Goal: Information Seeking & Learning: Compare options

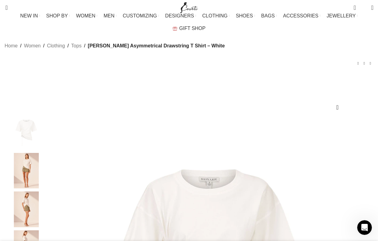
scroll to position [0, 129]
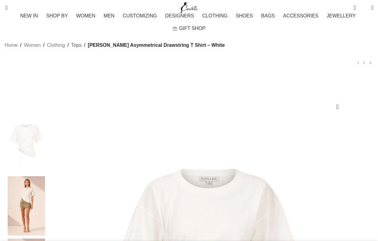
click at [73, 49] on link "Tops" at bounding box center [76, 45] width 10 height 8
click at [72, 49] on link "Tops" at bounding box center [76, 45] width 10 height 8
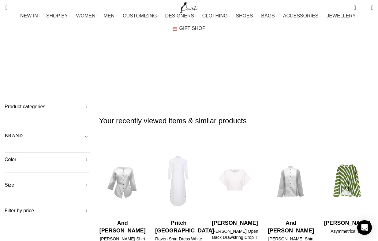
click at [88, 132] on span "Toggle filter" at bounding box center [86, 135] width 7 height 7
click at [45, 147] on span "Any Brand" at bounding box center [47, 153] width 85 height 13
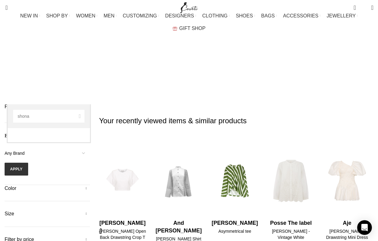
type input "shona"
select select "shona-joy"
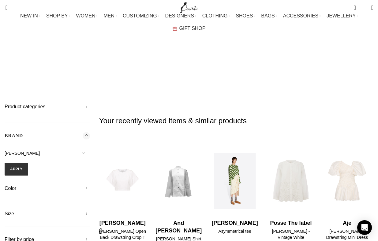
click at [237, 143] on img "14 / 30" at bounding box center [235, 181] width 48 height 76
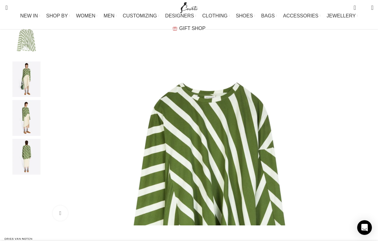
scroll to position [0, 64]
click at [22, 163] on img "4 / 4" at bounding box center [26, 157] width 37 height 36
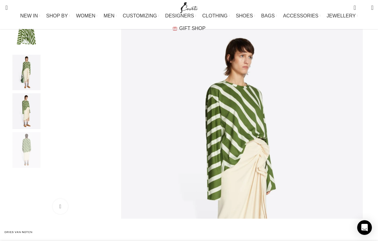
scroll to position [0, 580]
click at [25, 78] on img "2 / 4" at bounding box center [26, 73] width 37 height 36
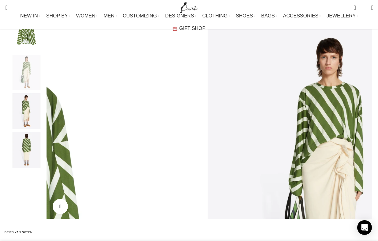
click at [24, 117] on img "3 / 4" at bounding box center [26, 111] width 37 height 36
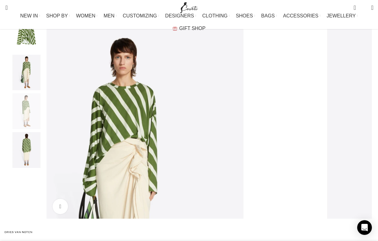
scroll to position [0, 709]
click at [23, 118] on img "3 / 4" at bounding box center [26, 111] width 37 height 36
click at [26, 43] on img "1 / 4" at bounding box center [26, 34] width 37 height 36
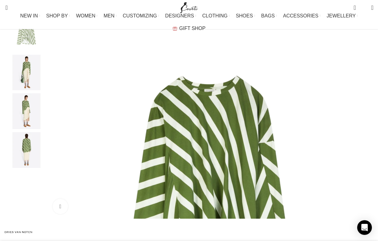
click at [159, 133] on img "1 / 4" at bounding box center [209, 177] width 322 height 322
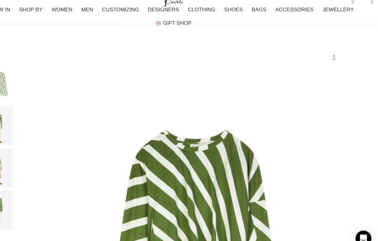
scroll to position [0, 193]
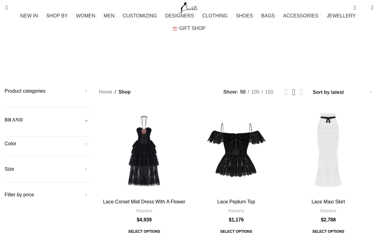
click at [87, 116] on span "Toggle filter" at bounding box center [86, 119] width 7 height 7
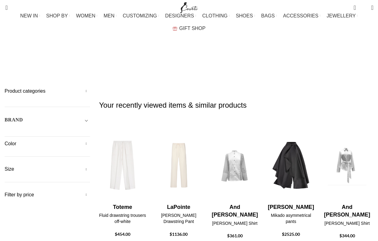
click at [87, 116] on span "Toggle filter" at bounding box center [86, 119] width 7 height 7
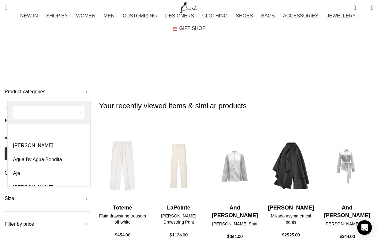
click at [24, 136] on span "Any Brand" at bounding box center [15, 138] width 20 height 5
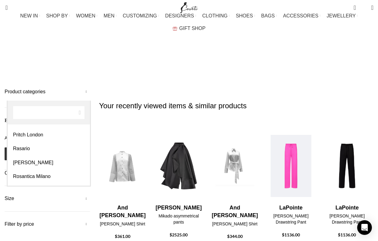
scroll to position [1492, 0]
select select "shona-joy"
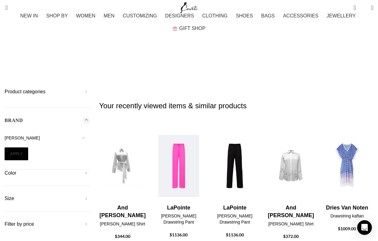
click at [15, 148] on button "Apply" at bounding box center [17, 154] width 24 height 13
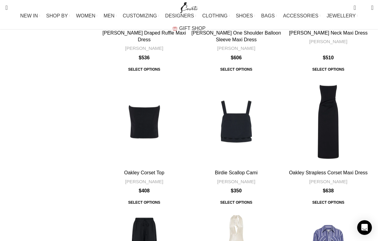
scroll to position [897, 0]
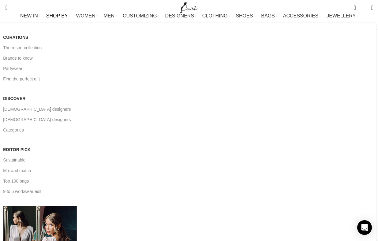
scroll to position [0, 64]
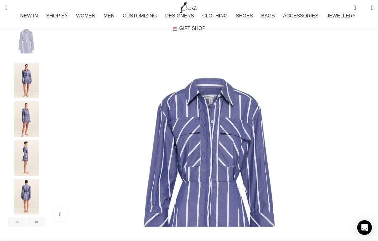
click at [148, 81] on img "1 / 6" at bounding box center [209, 185] width 322 height 322
click at [149, 79] on img "1 / 6" at bounding box center [209, 185] width 322 height 322
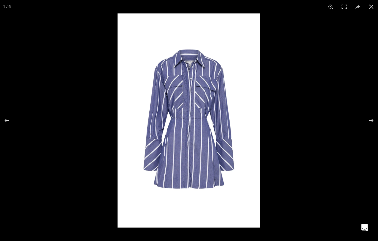
click at [189, 65] on img at bounding box center [189, 120] width 143 height 214
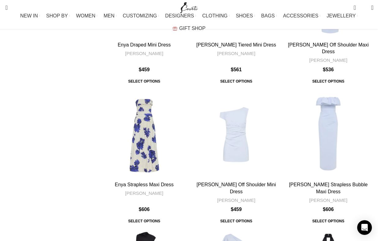
scroll to position [605, 0]
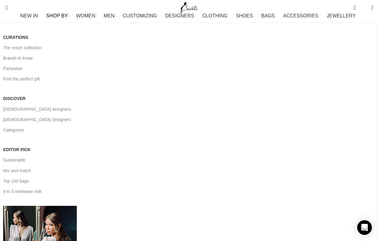
click at [62, 19] on span "SHOP BY" at bounding box center [57, 16] width 22 height 6
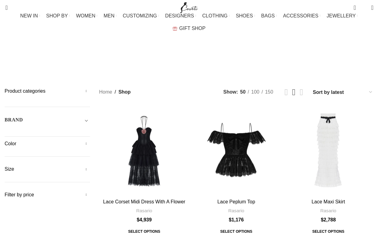
click at [88, 116] on span "Toggle filter" at bounding box center [86, 119] width 7 height 7
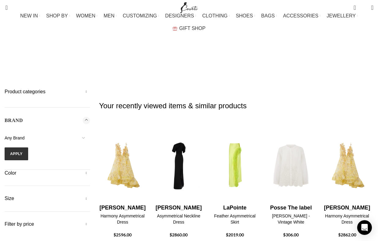
click at [25, 132] on span "Any Brand" at bounding box center [47, 138] width 85 height 13
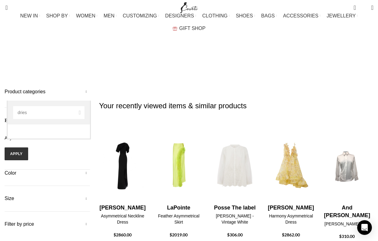
type input "dries"
select select "dries-van-noten"
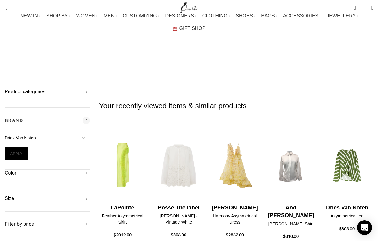
click at [20, 148] on button "Apply" at bounding box center [17, 154] width 24 height 13
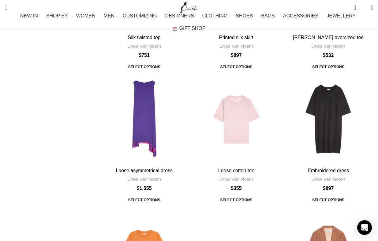
scroll to position [2383, 0]
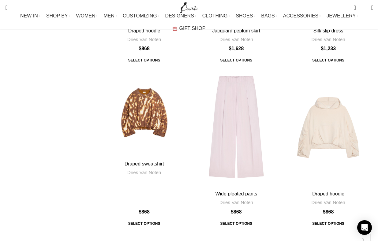
scroll to position [1090, 0]
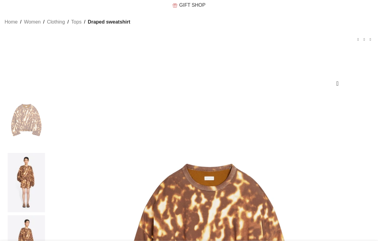
scroll to position [48, 0]
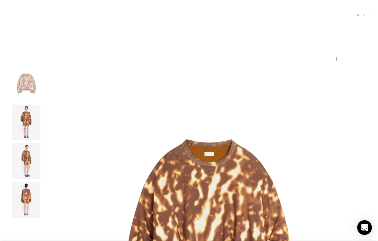
click at [26, 127] on img "2 / 4" at bounding box center [26, 123] width 37 height 36
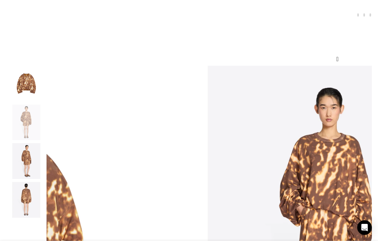
scroll to position [0, 129]
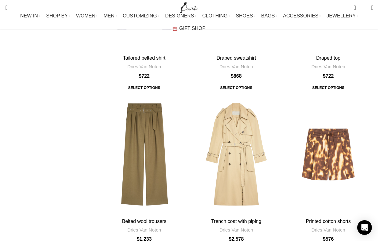
scroll to position [1579, 0]
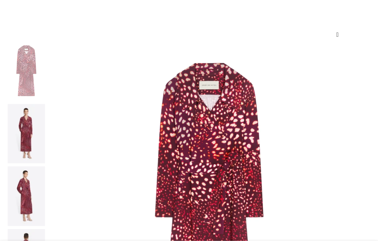
scroll to position [73, 0]
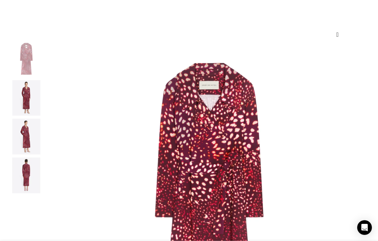
click at [25, 141] on img at bounding box center [26, 137] width 37 height 36
click at [25, 107] on img "2 / 4" at bounding box center [26, 98] width 37 height 36
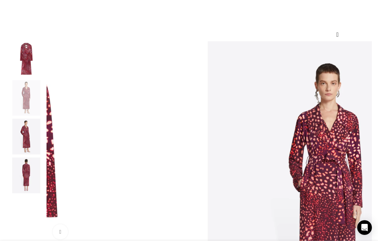
scroll to position [0, 64]
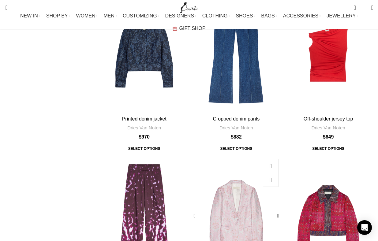
scroll to position [2339, 0]
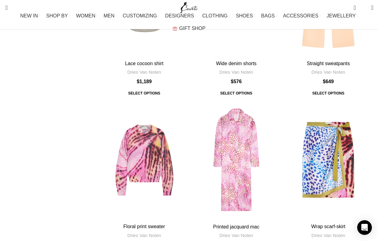
scroll to position [2354, 0]
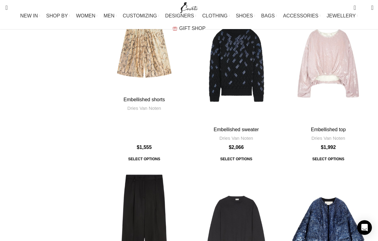
scroll to position [2388, 0]
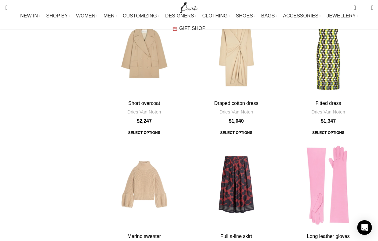
scroll to position [2232, 0]
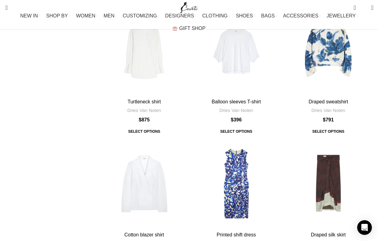
scroll to position [2104, 0]
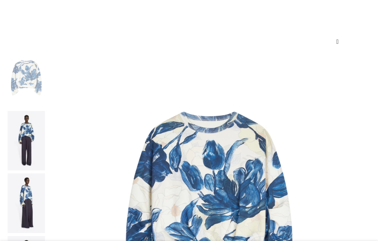
scroll to position [65, 0]
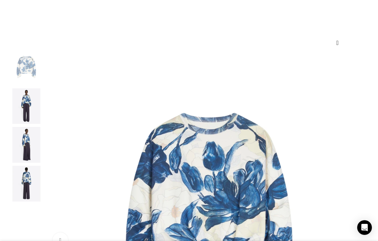
scroll to position [0, 64]
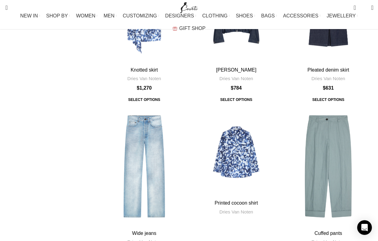
scroll to position [1122, 0]
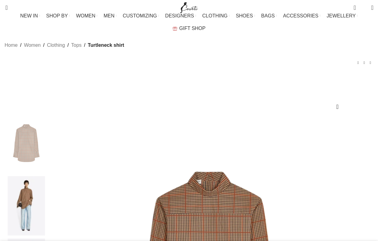
scroll to position [59, 0]
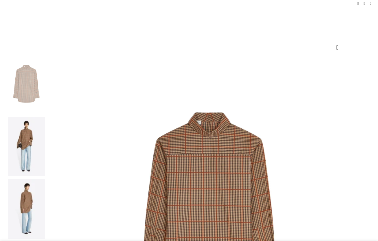
click at [24, 179] on img at bounding box center [26, 209] width 37 height 60
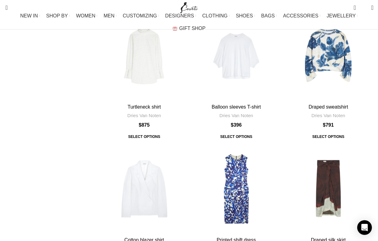
scroll to position [2253, 0]
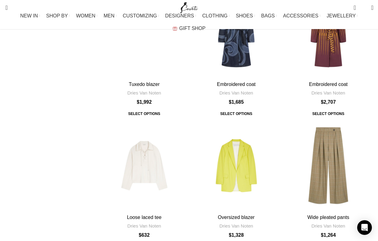
scroll to position [1942, 0]
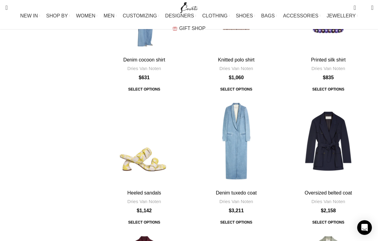
scroll to position [1741, 0]
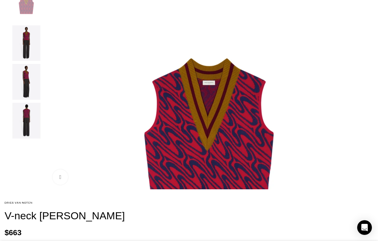
scroll to position [116, 0]
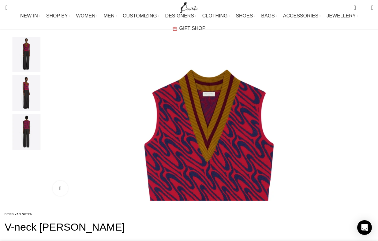
click at [26, 62] on img "2 / 4" at bounding box center [26, 55] width 37 height 36
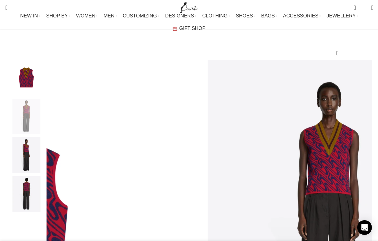
scroll to position [0, 64]
